Goal: Information Seeking & Learning: Learn about a topic

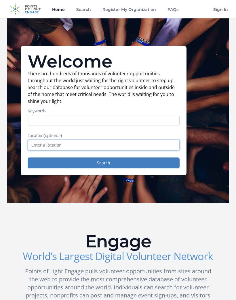
click at [108, 150] on input "text" at bounding box center [104, 145] width 152 height 11
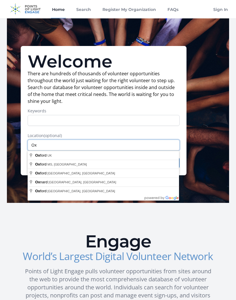
type input "O"
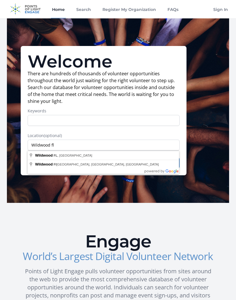
type input "[GEOGRAPHIC_DATA], [GEOGRAPHIC_DATA], [GEOGRAPHIC_DATA]"
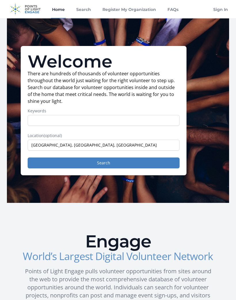
click at [108, 167] on button "Search" at bounding box center [104, 163] width 152 height 11
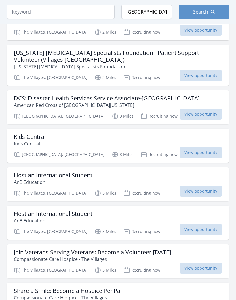
scroll to position [89, 0]
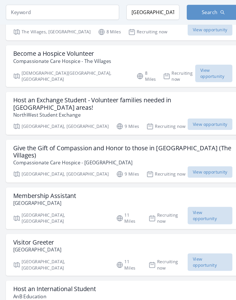
scroll to position [690, 0]
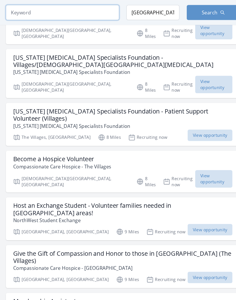
click at [68, 13] on input "search" at bounding box center [61, 12] width 108 height 14
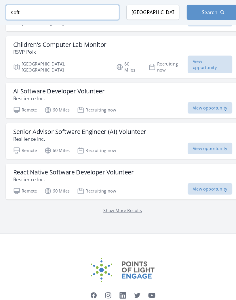
scroll to position [671, 0]
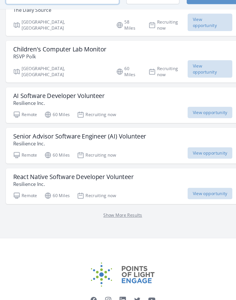
scroll to position [586, 0]
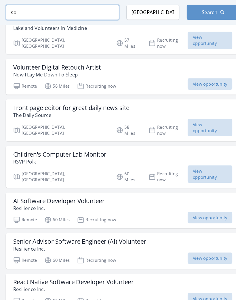
type input "s"
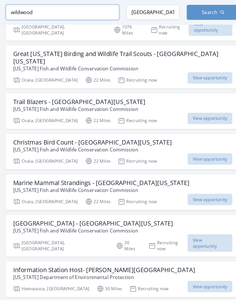
scroll to position [383, 0]
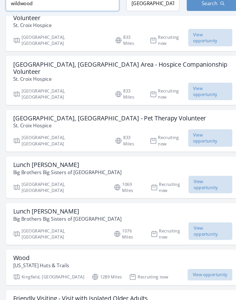
type input "wildwood"
click button "submit" at bounding box center [0, 0] width 0 height 0
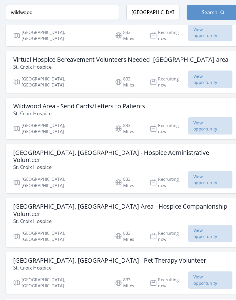
scroll to position [257, 0]
